Goal: Information Seeking & Learning: Learn about a topic

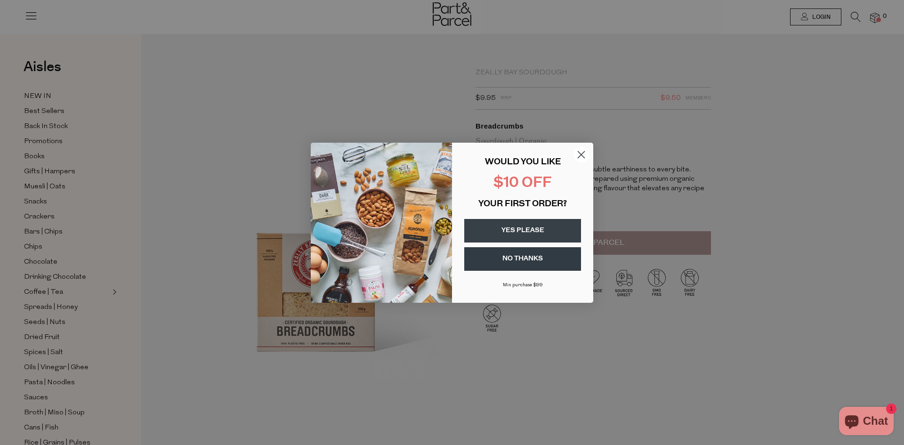
click at [578, 155] on circle "Close dialog" at bounding box center [581, 154] width 16 height 16
